Goal: Obtain resource: Download file/media

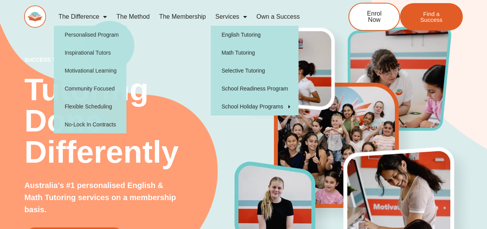
click at [244, 16] on span "Menu" at bounding box center [243, 17] width 8 height 14
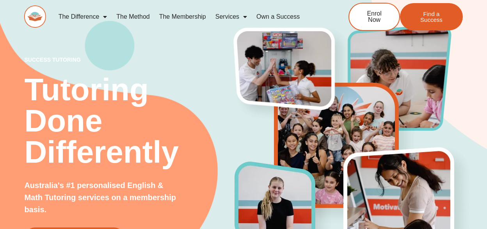
click at [244, 16] on span "Menu" at bounding box center [243, 17] width 8 height 14
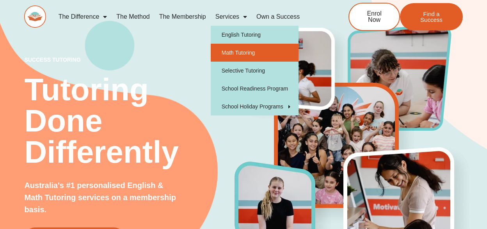
click at [245, 49] on link "Math Tutoring" at bounding box center [255, 53] width 88 height 18
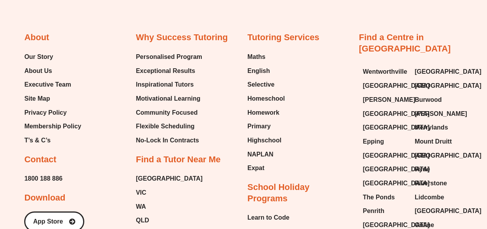
type input "*"
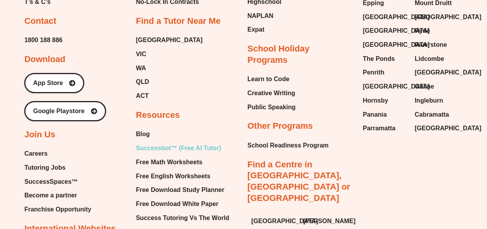
scroll to position [2636, 0]
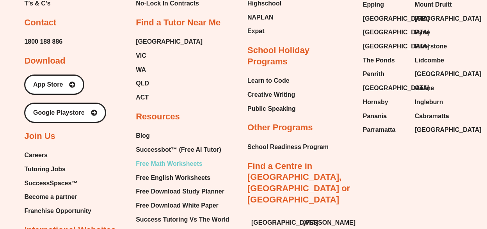
click at [179, 158] on span "Free Math Worksheets" at bounding box center [169, 164] width 66 height 12
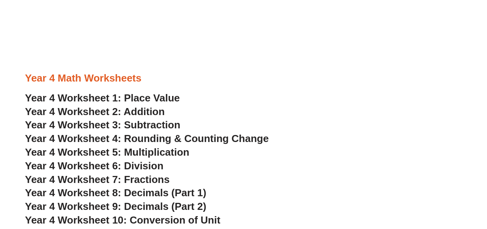
scroll to position [1367, 0]
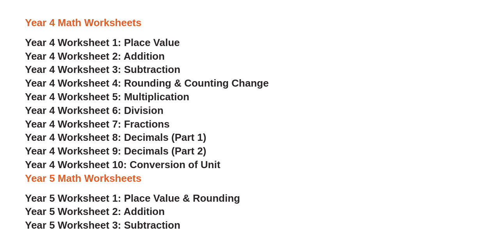
click at [159, 120] on span "Year 4 Worksheet 7: Fractions" at bounding box center [97, 124] width 145 height 12
